Goal: Information Seeking & Learning: Learn about a topic

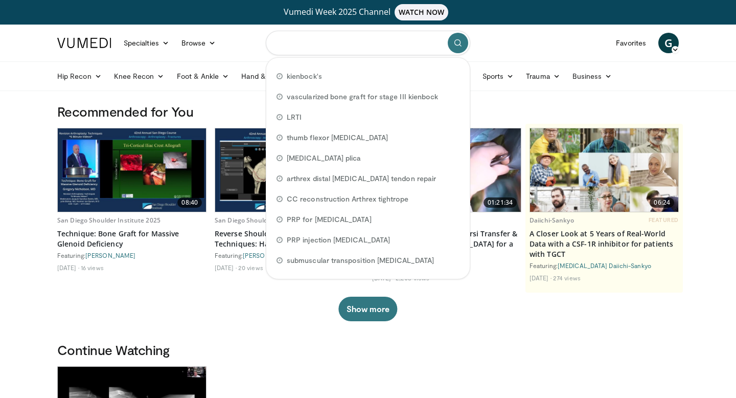
click at [308, 42] on input "Search topics, interventions" at bounding box center [368, 43] width 205 height 25
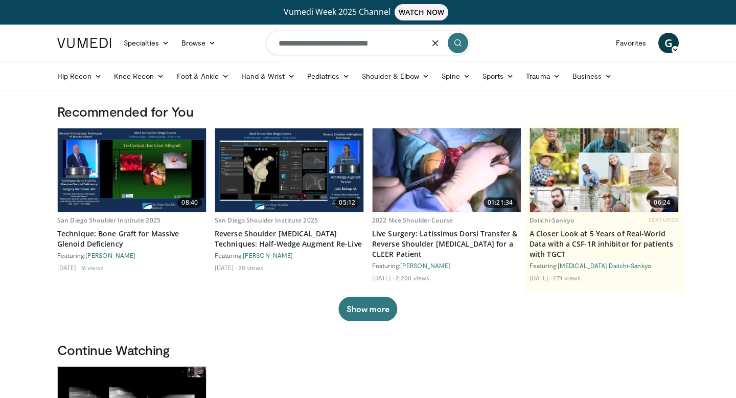
type input "**********"
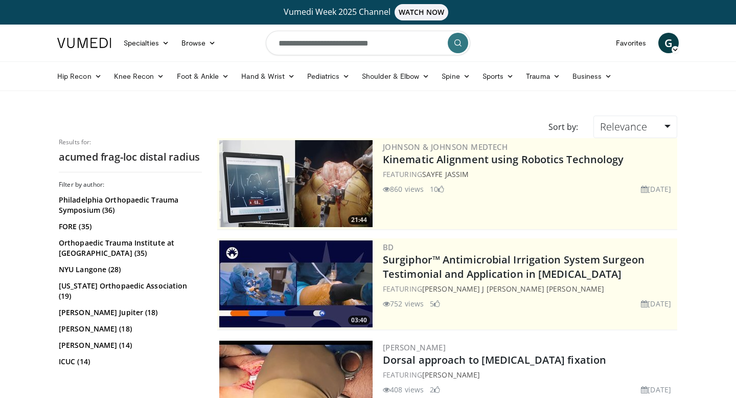
click at [457, 44] on icon "submit" at bounding box center [458, 43] width 8 height 8
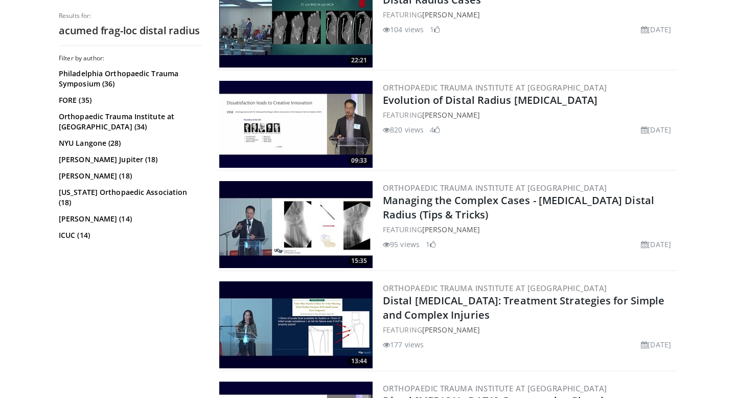
scroll to position [1071, 0]
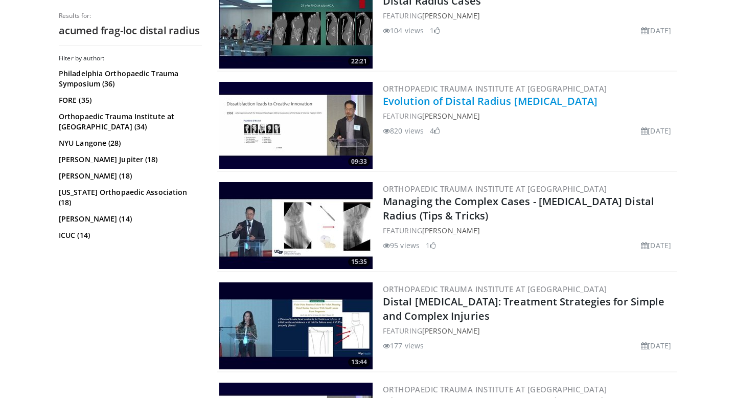
click at [448, 94] on link "Evolution of Distal Radius [MEDICAL_DATA]" at bounding box center [490, 101] width 215 height 14
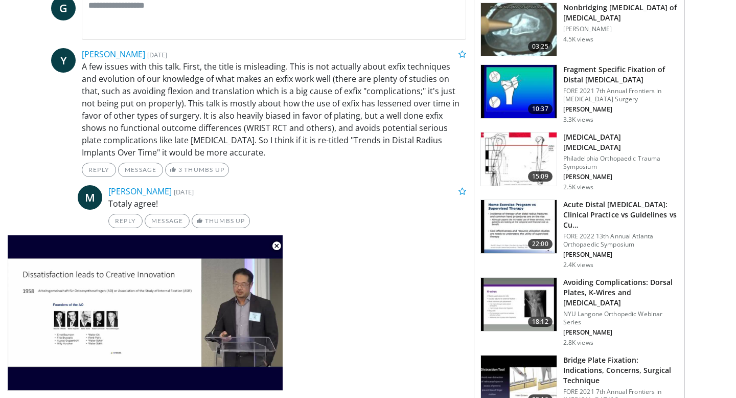
scroll to position [490, 0]
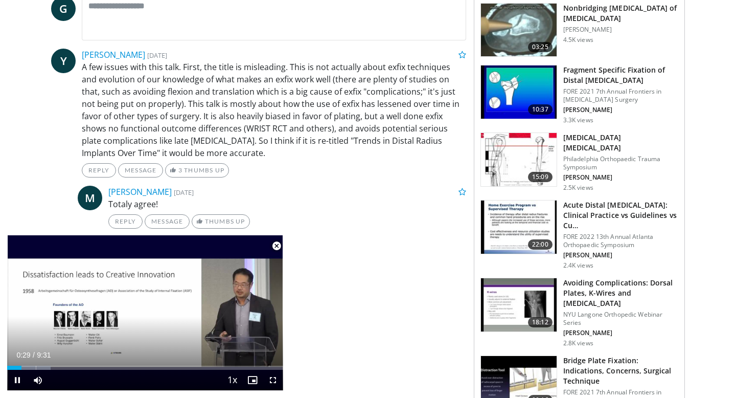
click at [278, 245] on span "Video Player" at bounding box center [276, 246] width 20 height 20
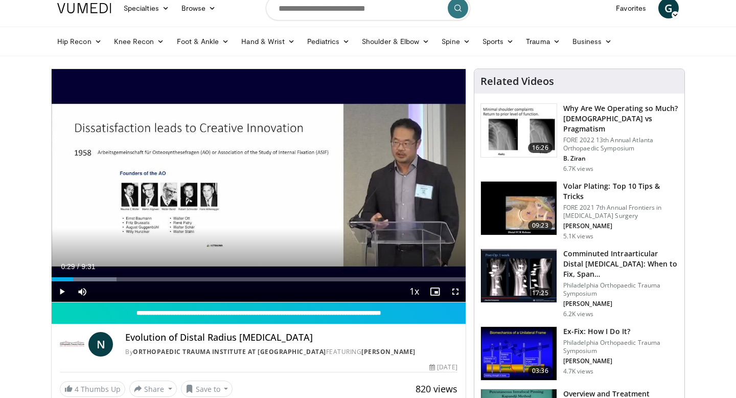
scroll to position [0, 0]
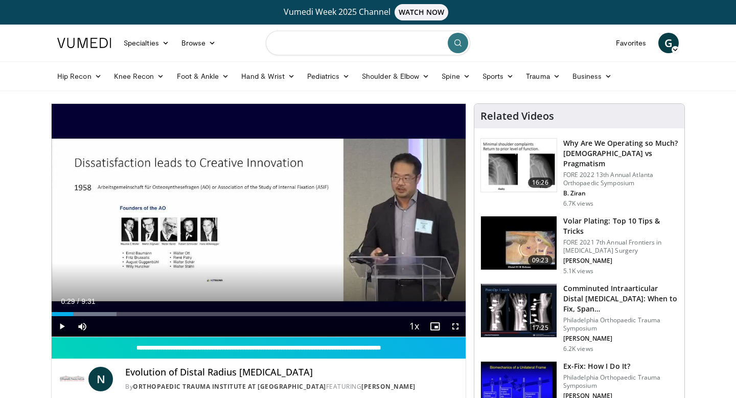
click at [321, 41] on input "Search topics, interventions" at bounding box center [368, 43] width 205 height 25
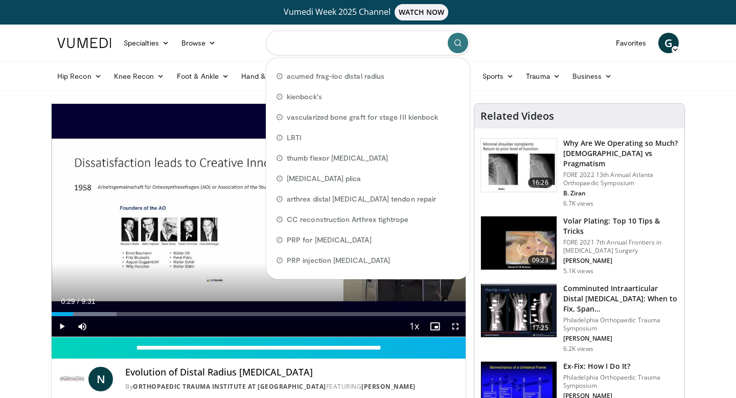
click at [311, 40] on input "Search topics, interventions" at bounding box center [368, 43] width 205 height 25
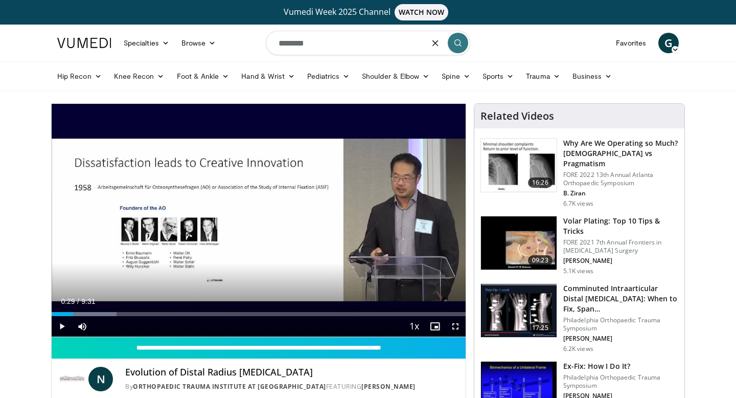
type input "********"
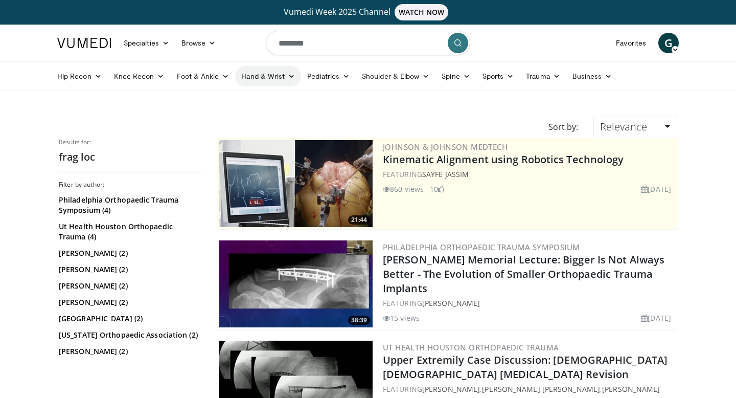
click at [289, 73] on icon at bounding box center [291, 76] width 7 height 7
click at [257, 118] on link "Wrist" at bounding box center [297, 116] width 122 height 16
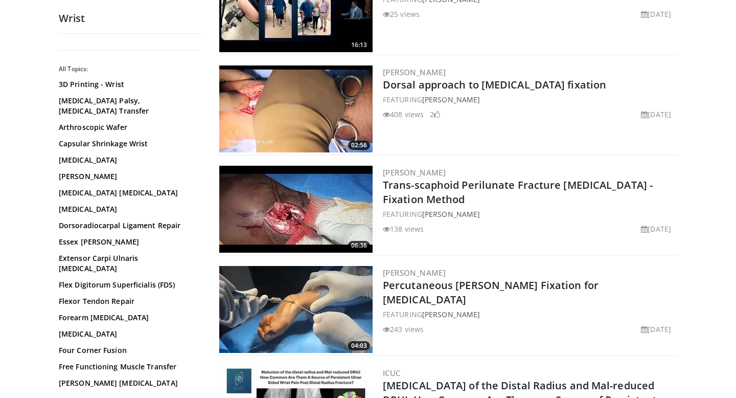
scroll to position [581, 0]
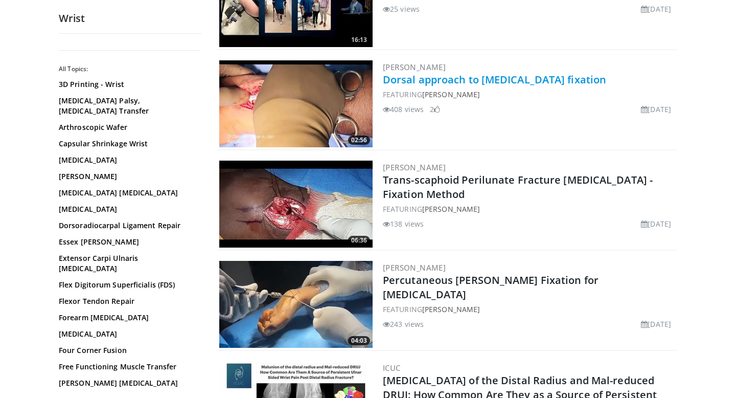
click at [486, 80] on link "Dorsal approach to [MEDICAL_DATA] fixation" at bounding box center [494, 80] width 223 height 14
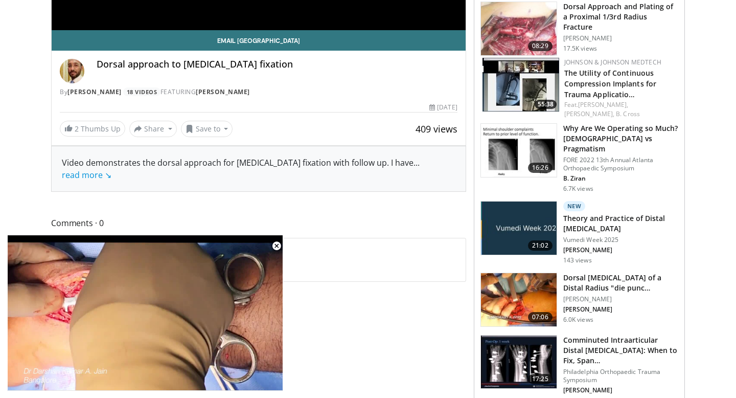
scroll to position [379, 0]
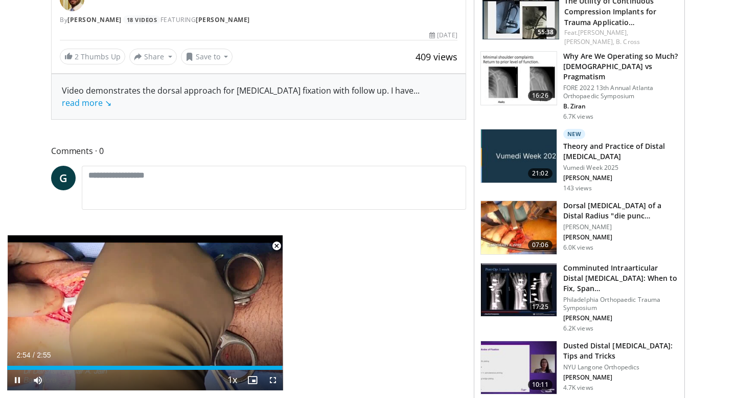
click at [277, 246] on span "Video Player" at bounding box center [276, 246] width 20 height 20
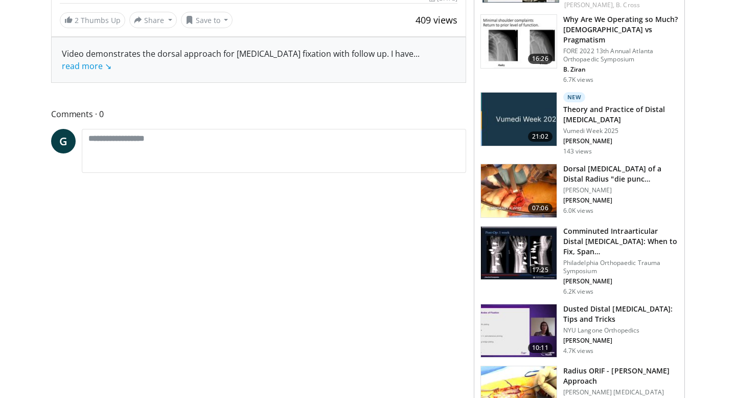
scroll to position [0, 0]
